Goal: Task Accomplishment & Management: Use online tool/utility

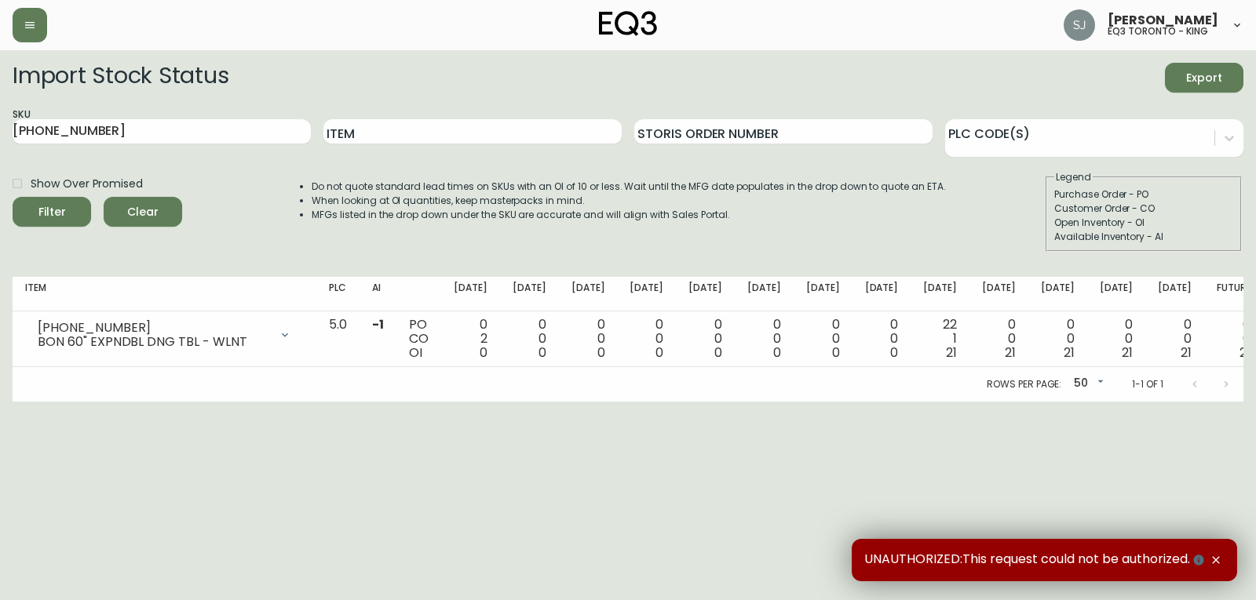
click at [1236, 27] on icon at bounding box center [1236, 25] width 13 height 13
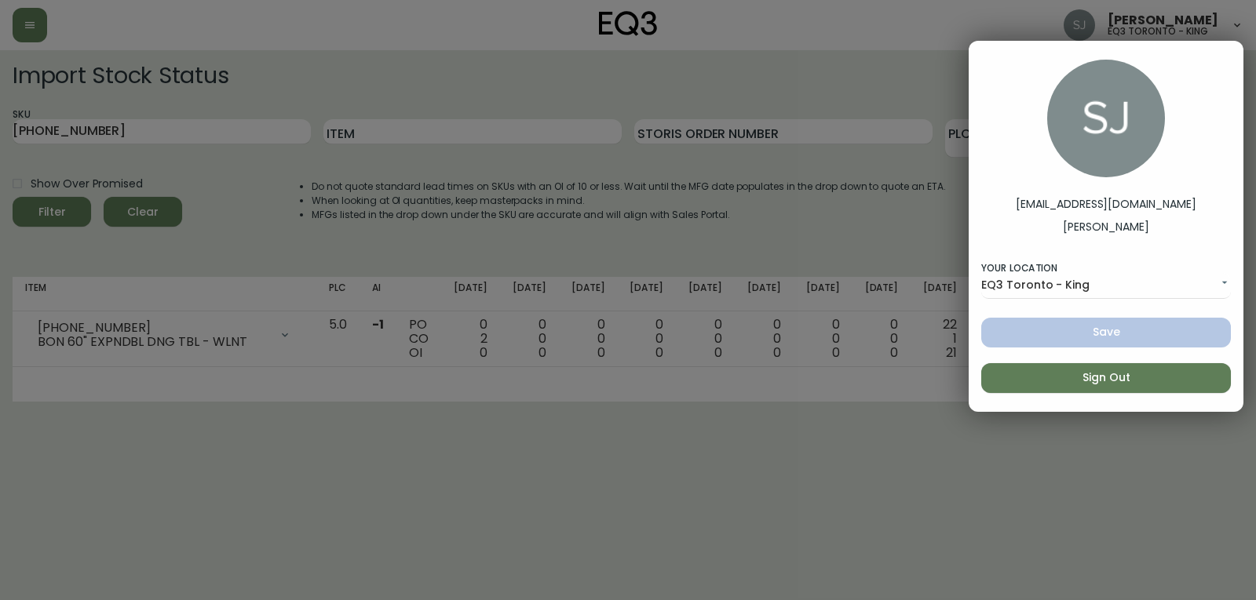
click at [1100, 376] on span "Sign Out" at bounding box center [1105, 378] width 224 height 20
